Goal: Navigation & Orientation: Find specific page/section

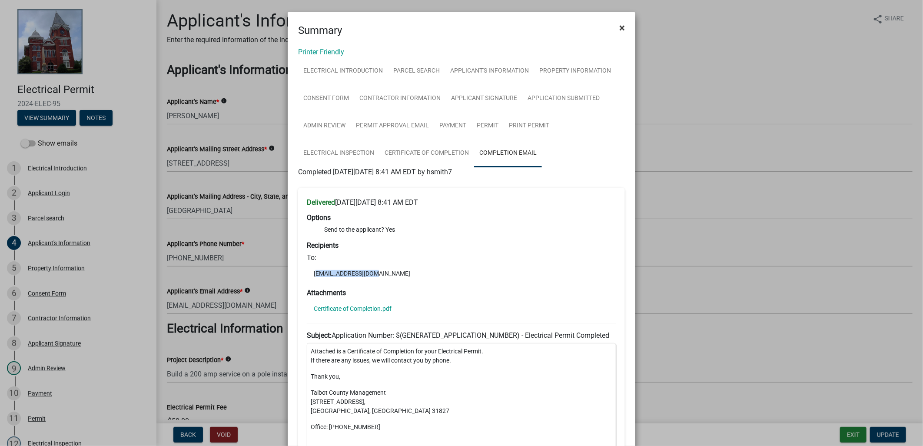
click at [619, 29] on span "×" at bounding box center [622, 28] width 6 height 12
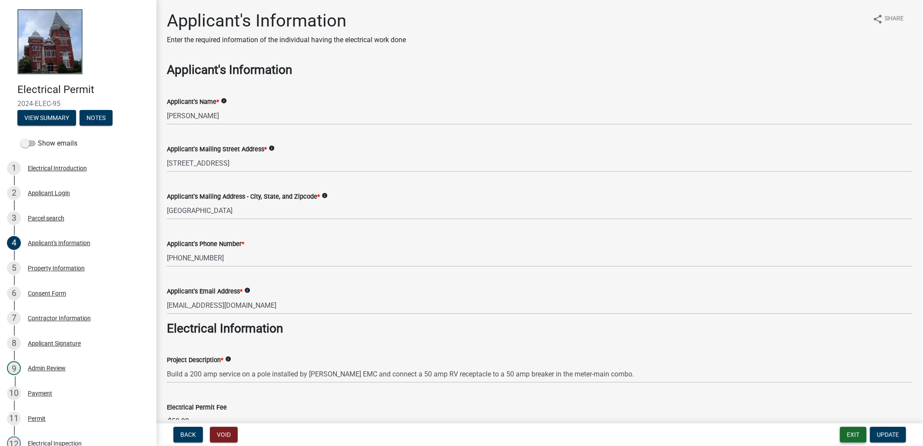
click at [855, 433] on button "Exit" at bounding box center [853, 435] width 26 height 16
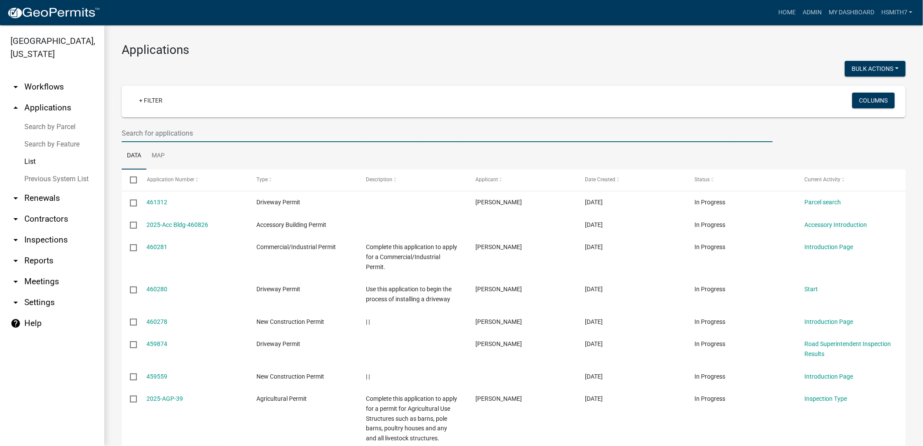
click at [393, 142] on input "text" at bounding box center [447, 133] width 651 height 18
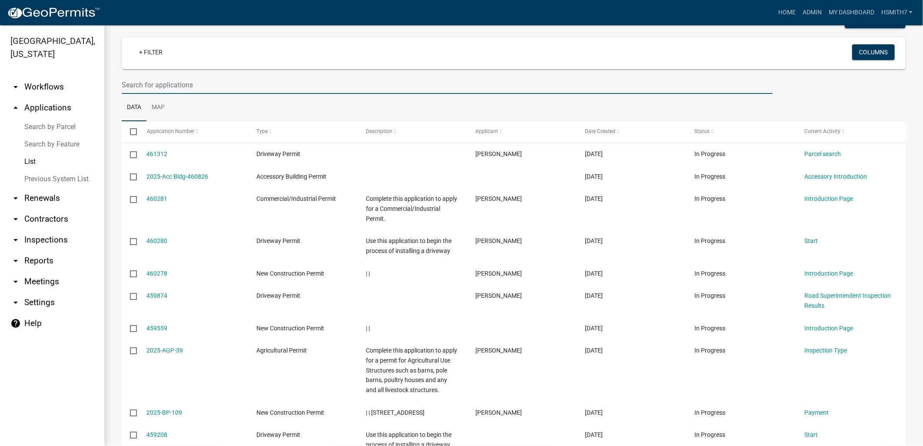
click at [397, 87] on input "text" at bounding box center [447, 85] width 651 height 18
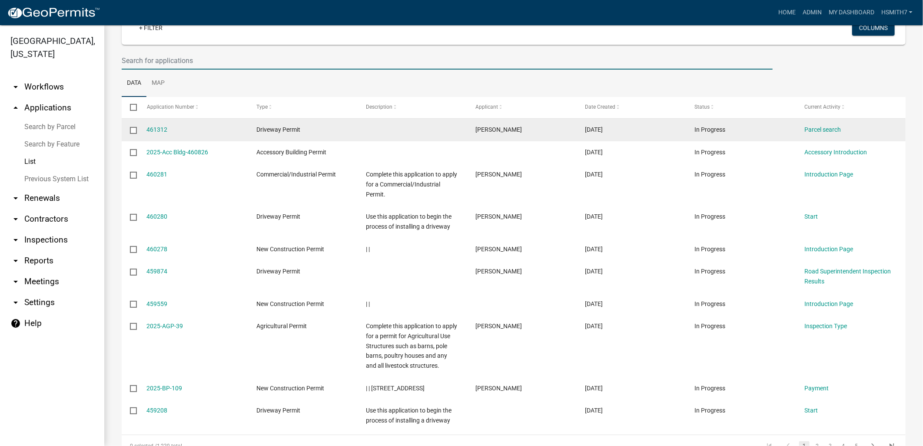
scroll to position [96, 0]
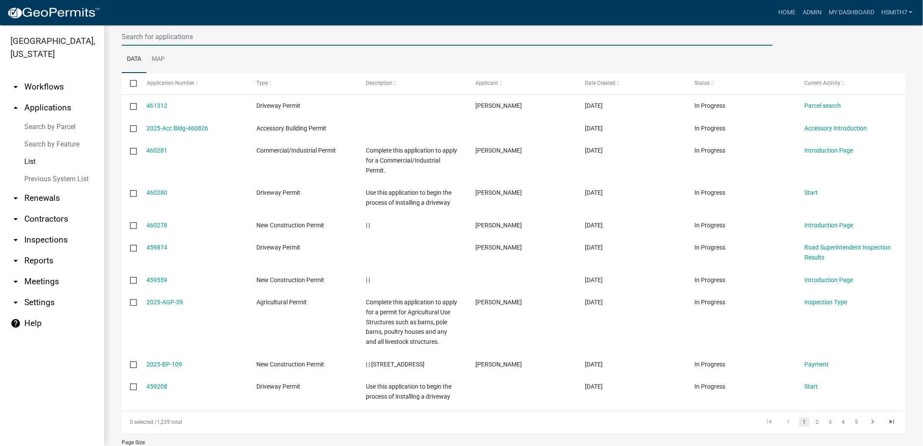
click at [328, 47] on ul "Data Map" at bounding box center [514, 59] width 784 height 27
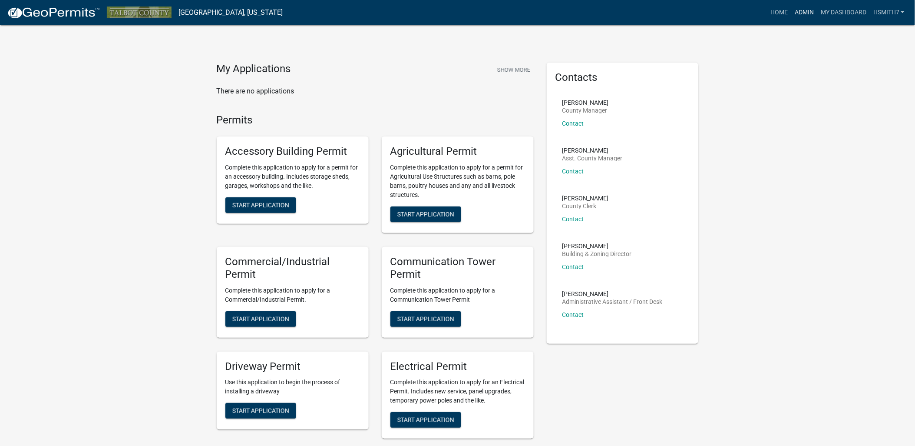
click at [800, 16] on link "Admin" at bounding box center [804, 12] width 26 height 17
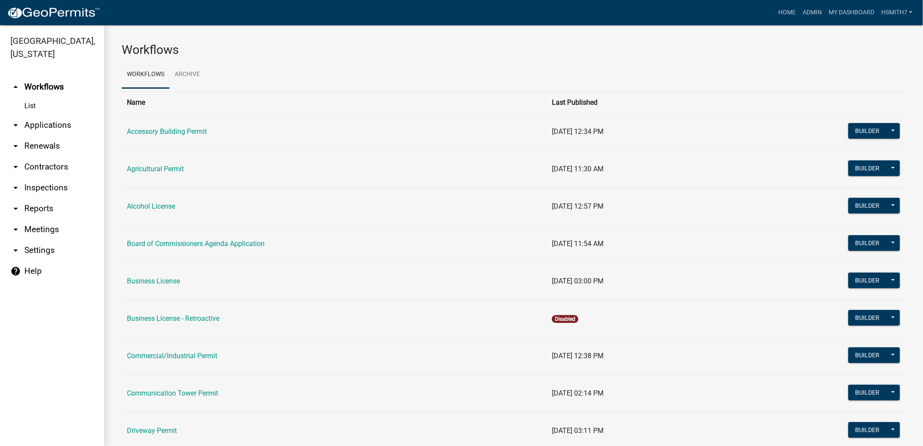
click at [41, 127] on link "arrow_drop_down Applications" at bounding box center [52, 125] width 104 height 21
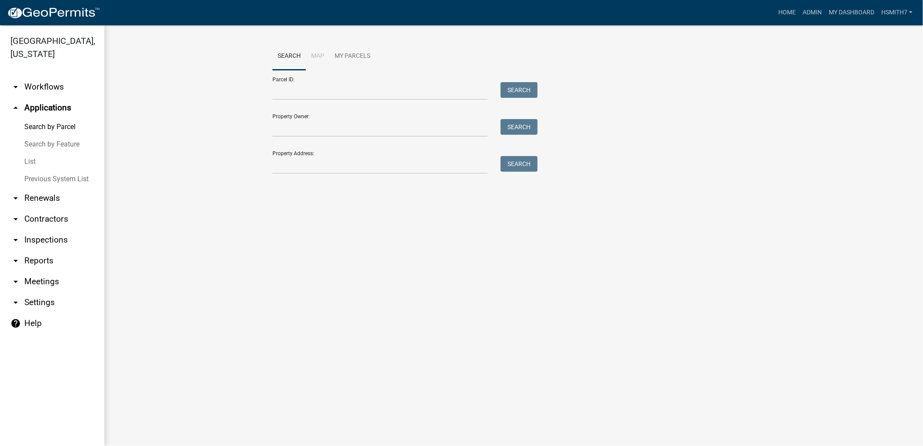
click at [24, 161] on link "List" at bounding box center [52, 161] width 104 height 17
